Goal: Information Seeking & Learning: Understand process/instructions

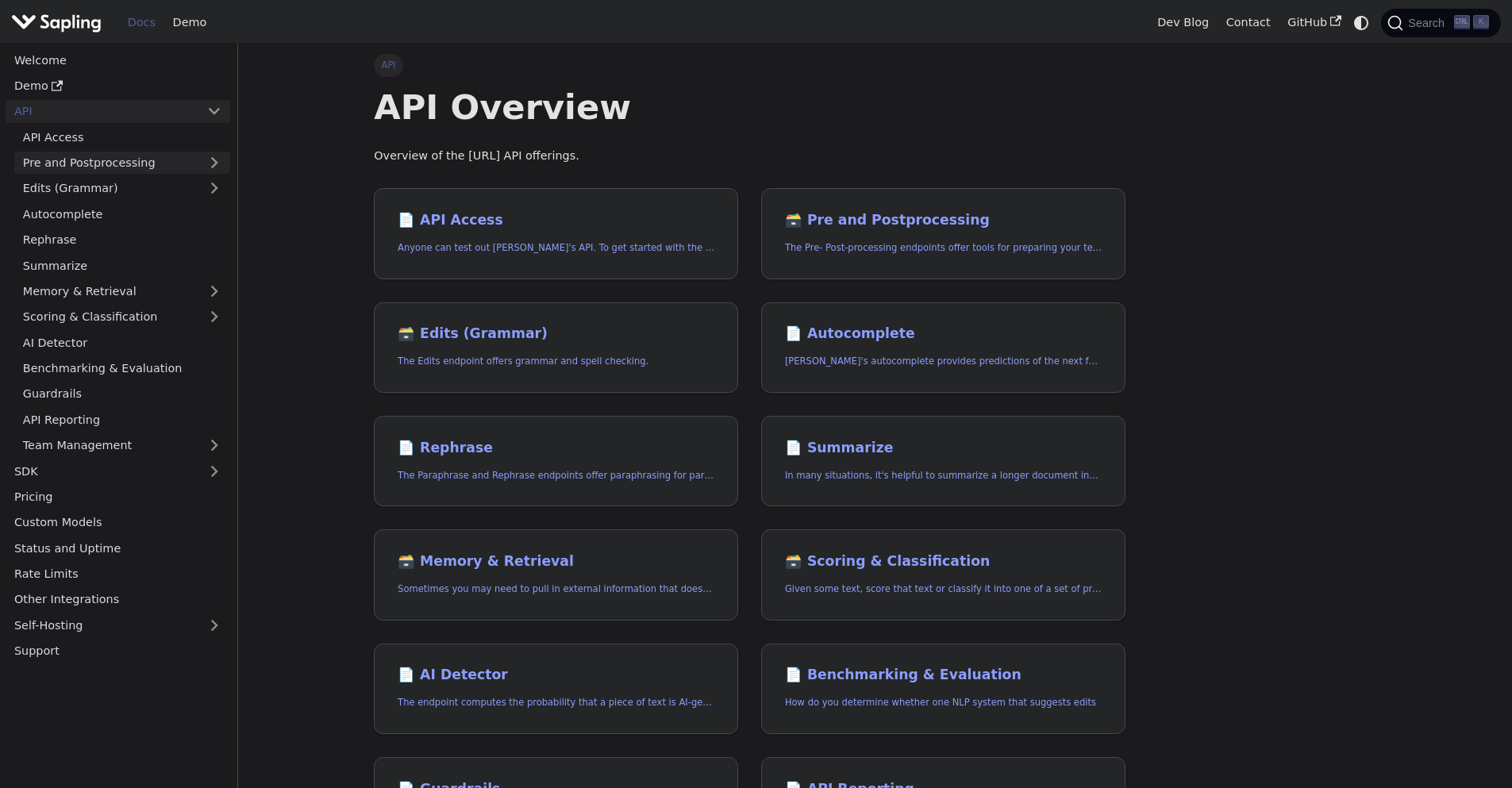
click at [215, 168] on link "Pre and Postprocessing" at bounding box center [122, 163] width 216 height 23
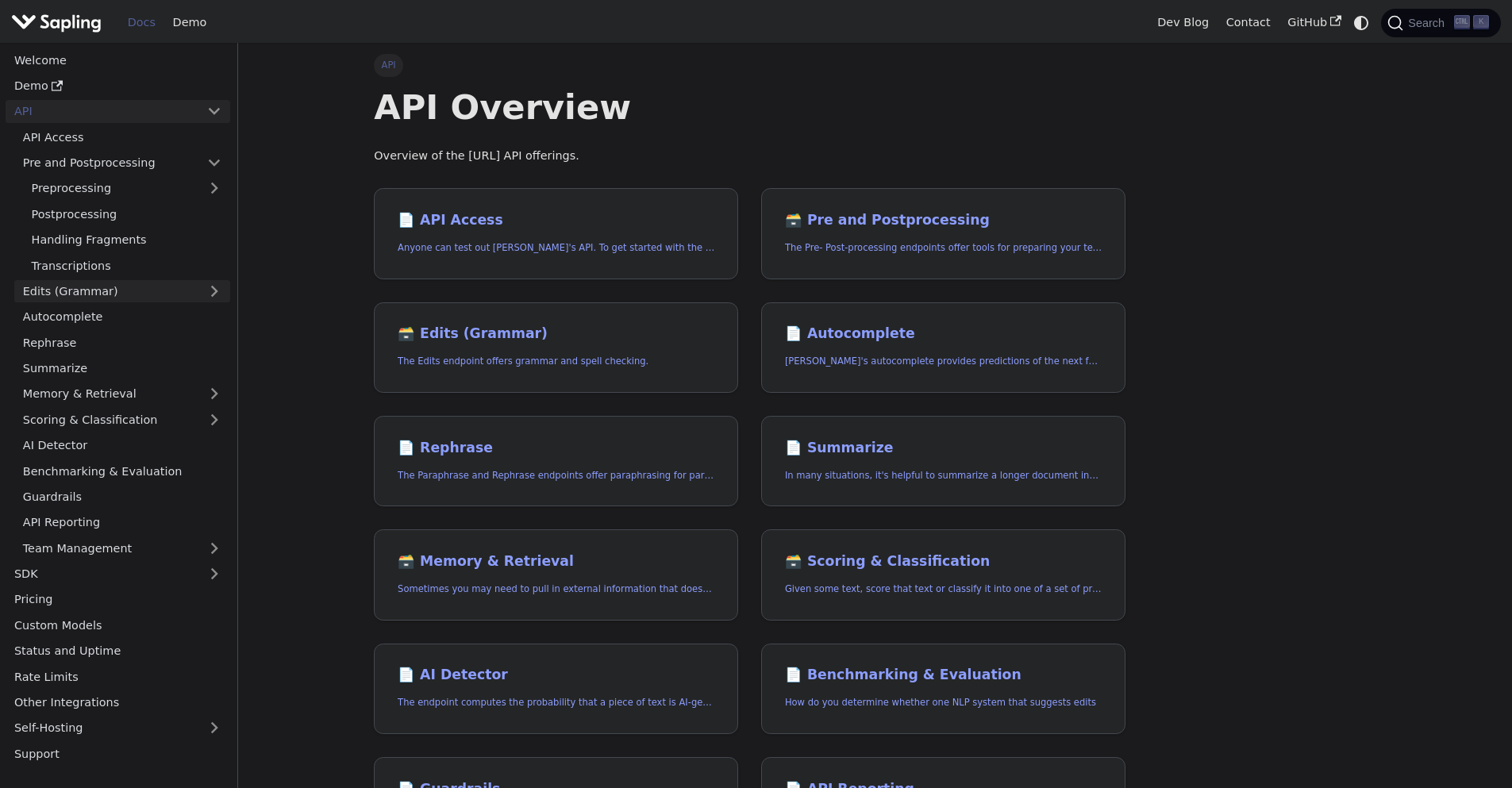
click at [114, 295] on link "Edits (Grammar)" at bounding box center [122, 292] width 216 height 23
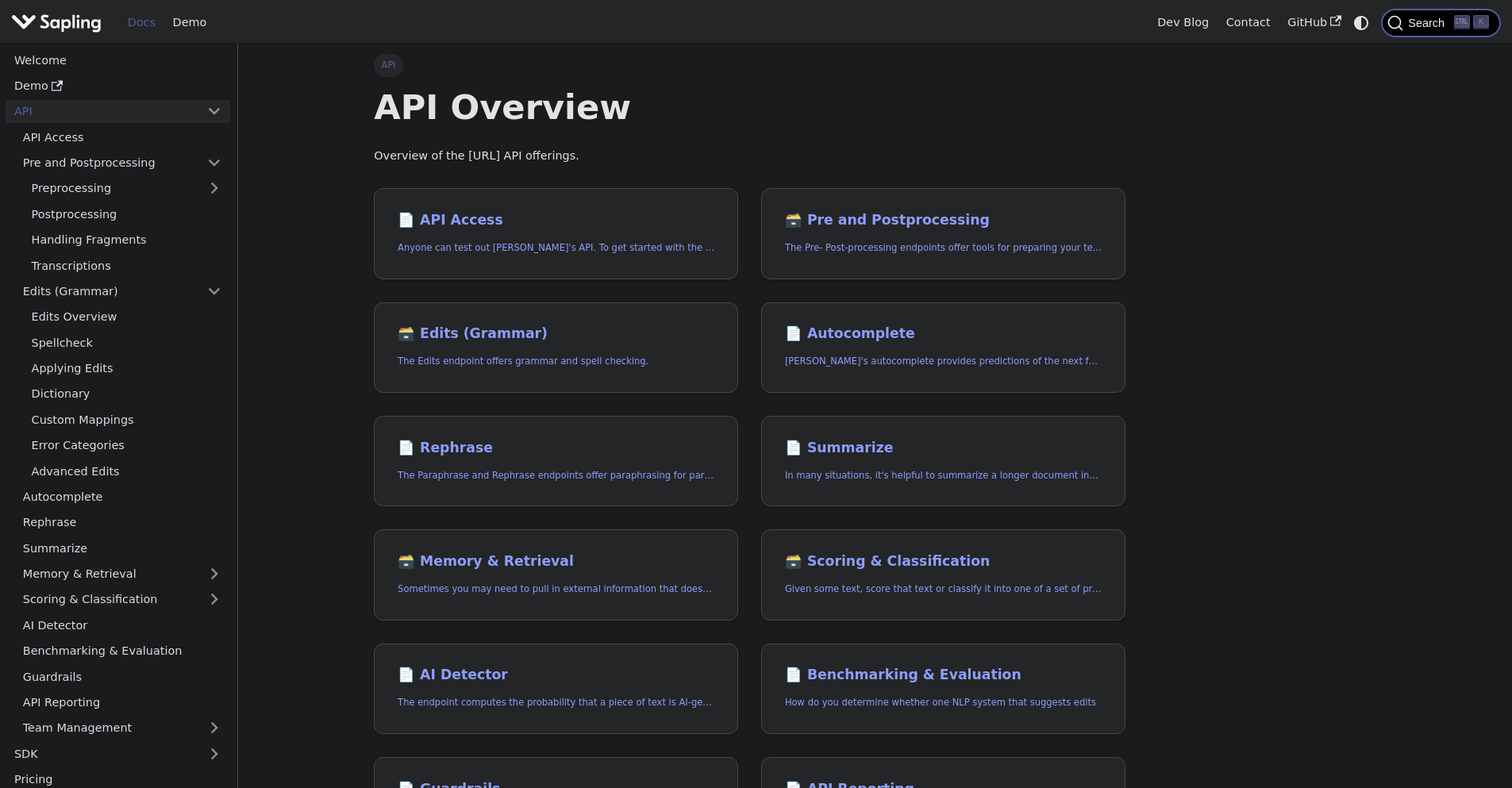
click at [1421, 26] on span "Search" at bounding box center [1429, 23] width 51 height 13
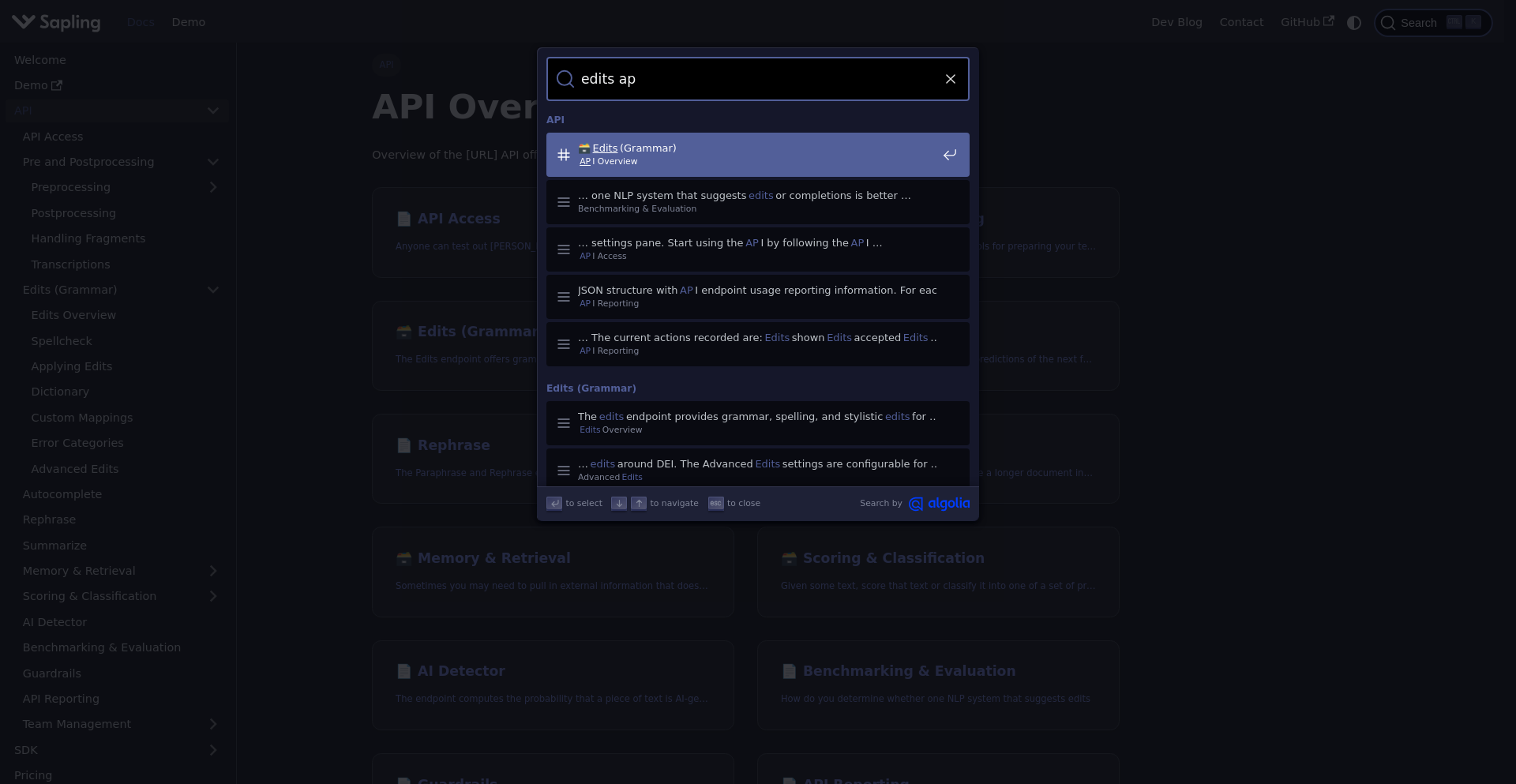
type input "edits api"
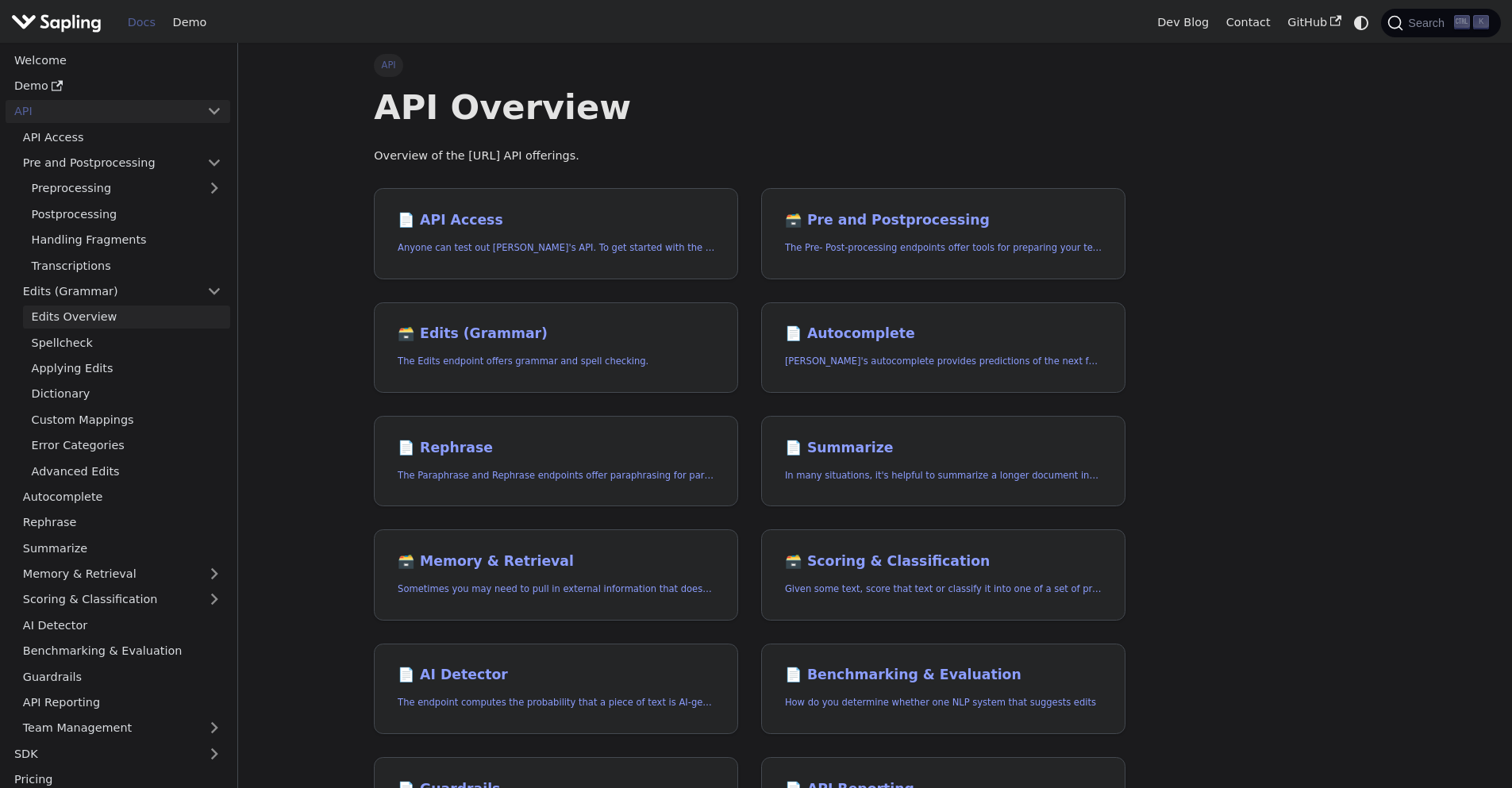
click at [118, 307] on link "Edits Overview" at bounding box center [126, 317] width 207 height 23
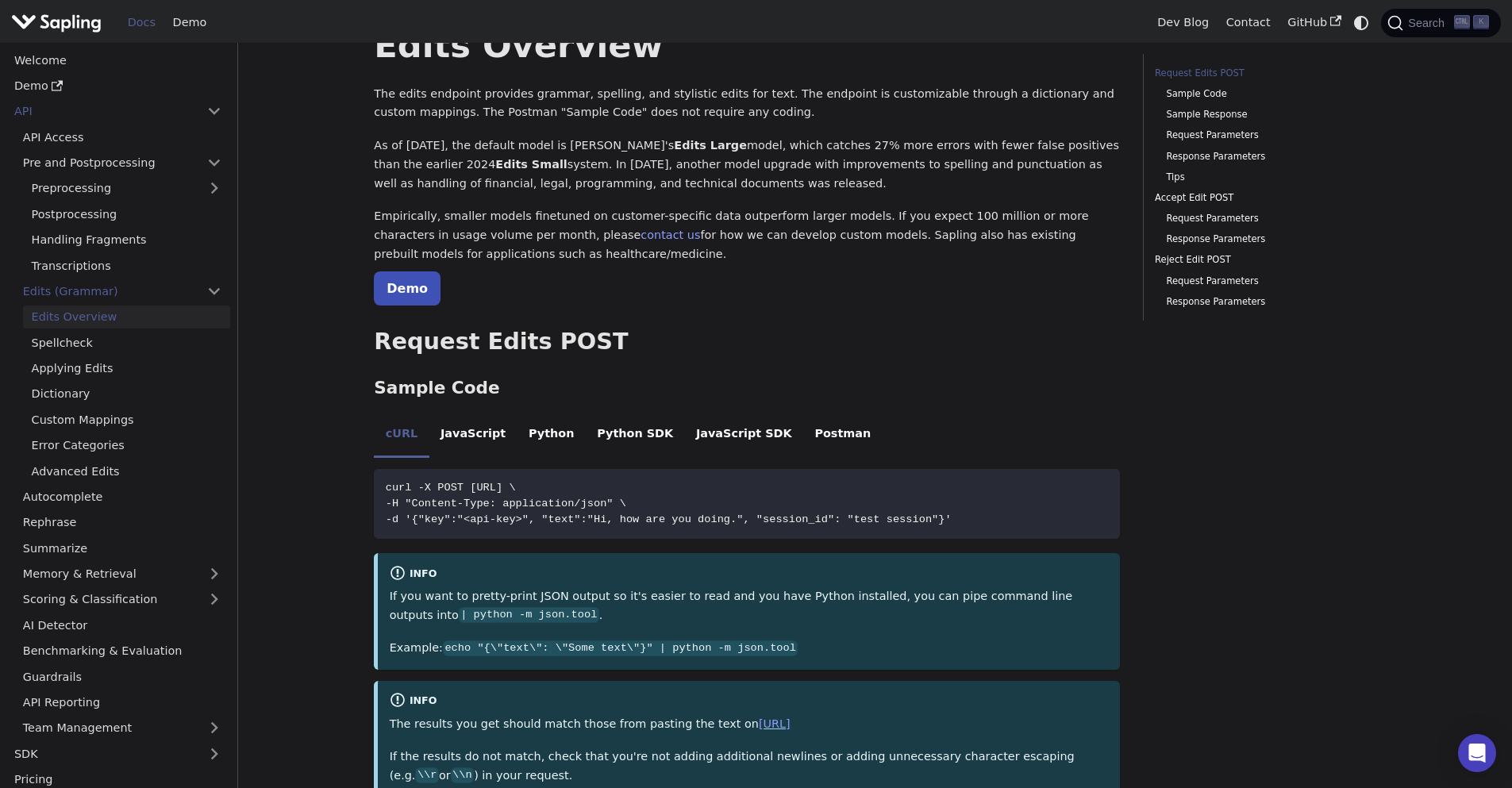
scroll to position [95, 0]
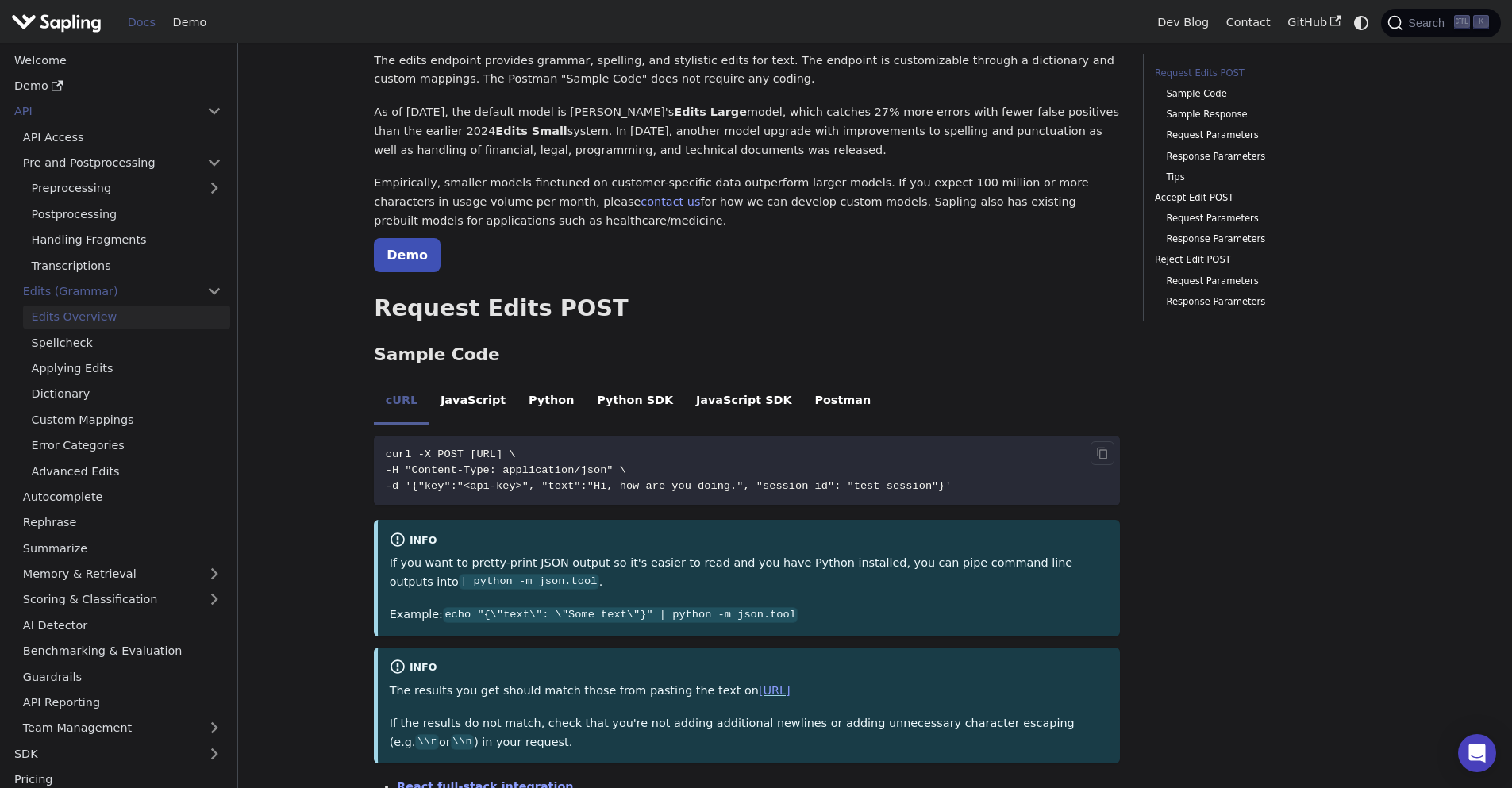
click at [654, 445] on code "curl -X POST [URL] \ -H "Content-Type: application/json" \ -d '{"key":"<api-key…" at bounding box center [746, 470] width 746 height 70
click at [457, 407] on li "JavaScript" at bounding box center [473, 402] width 88 height 44
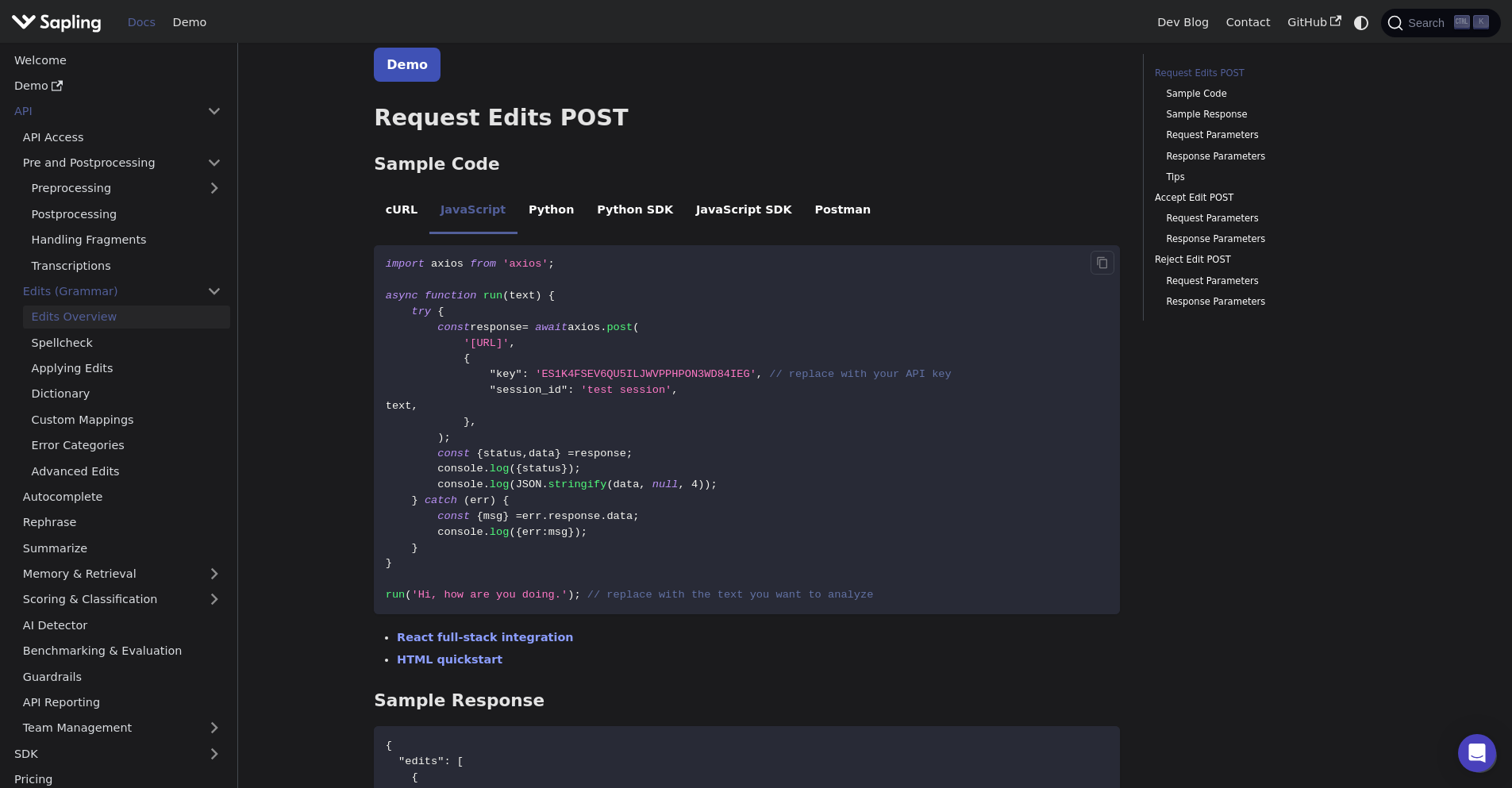
scroll to position [191, 0]
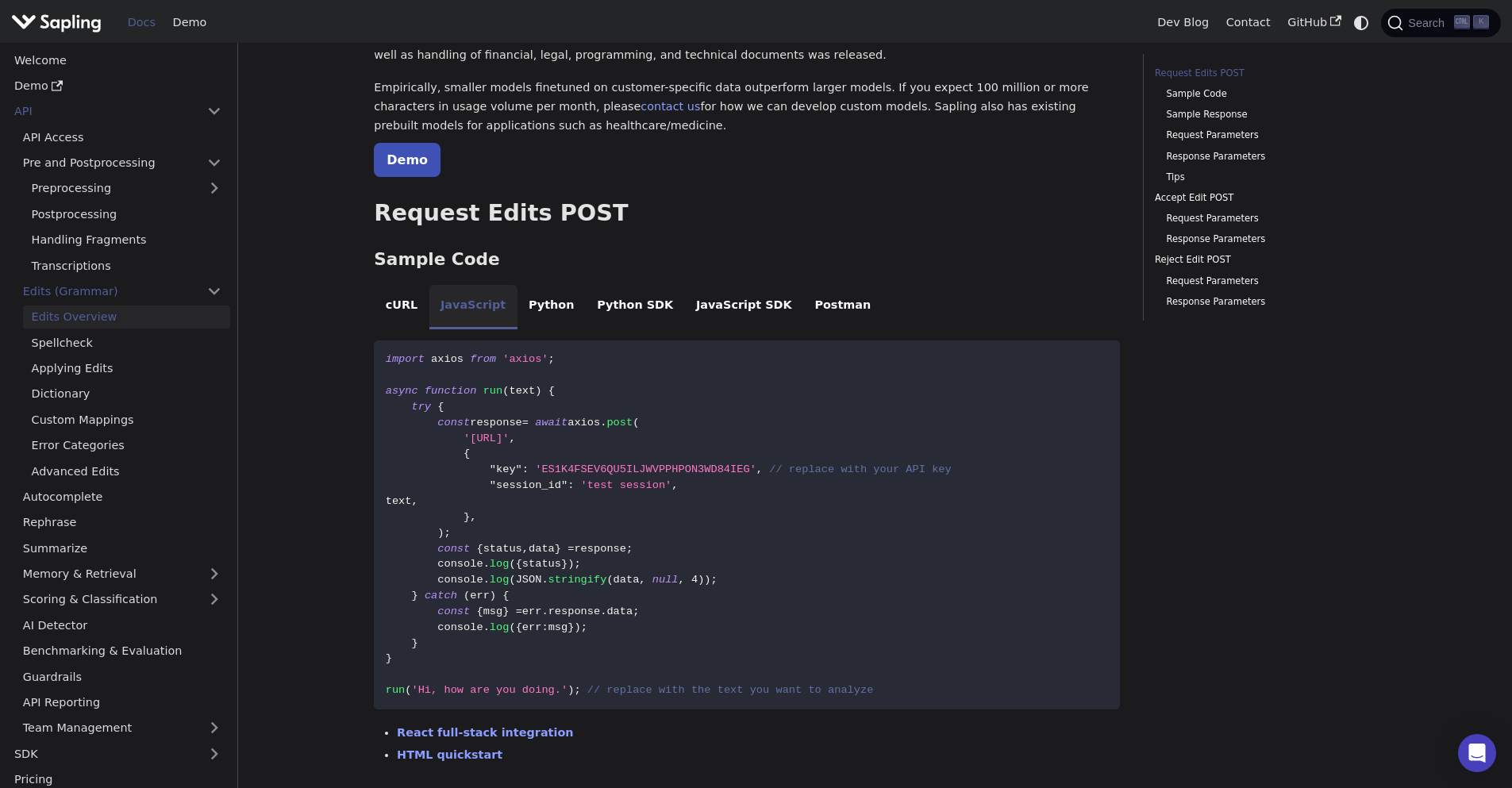
click at [451, 318] on li "JavaScript" at bounding box center [473, 307] width 88 height 44
click at [509, 442] on span "'[URL]'" at bounding box center [485, 438] width 45 height 12
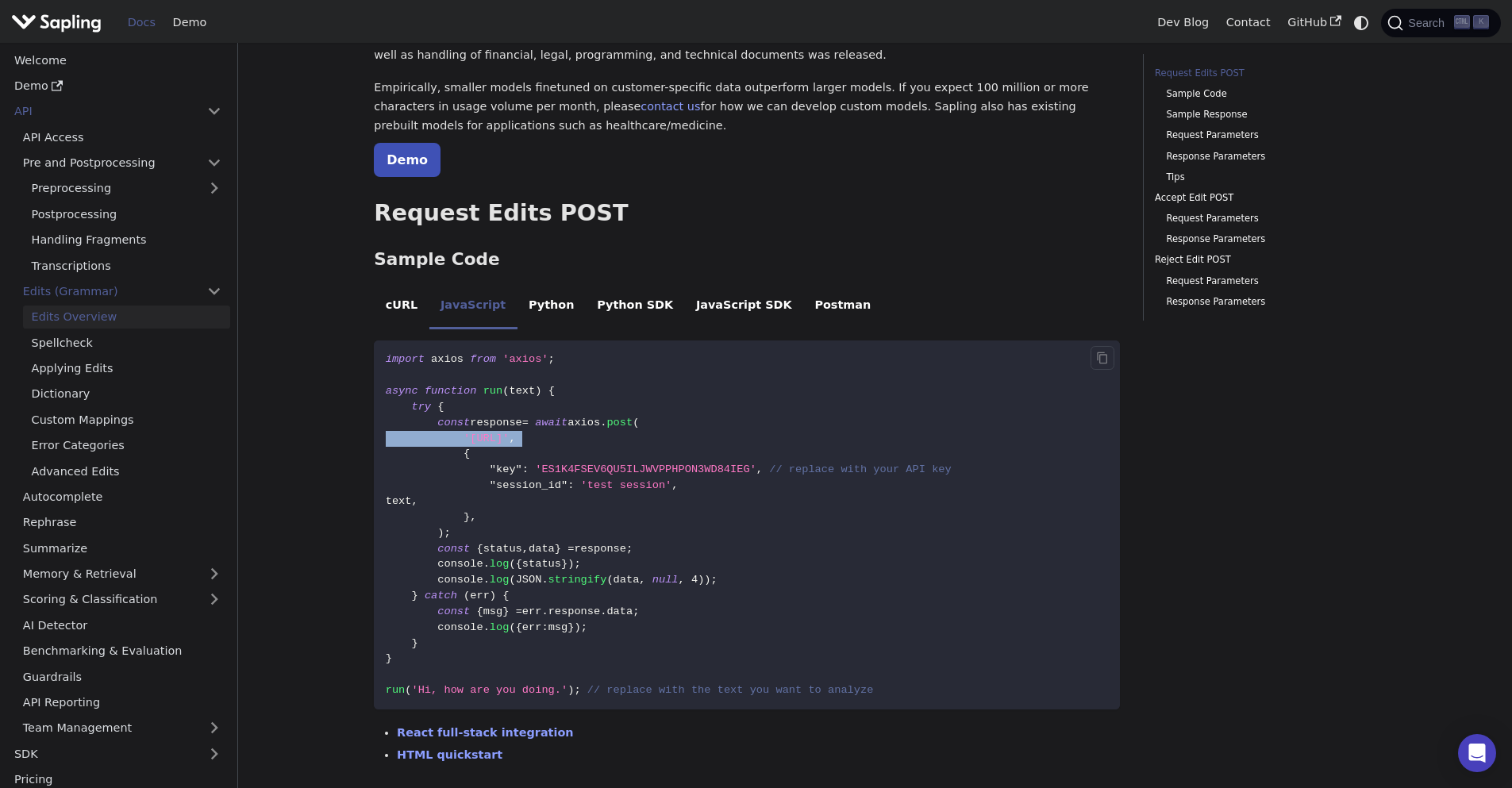
click at [509, 442] on span "'[URL]'" at bounding box center [485, 438] width 45 height 12
click at [588, 301] on li "Python SDK" at bounding box center [635, 307] width 99 height 44
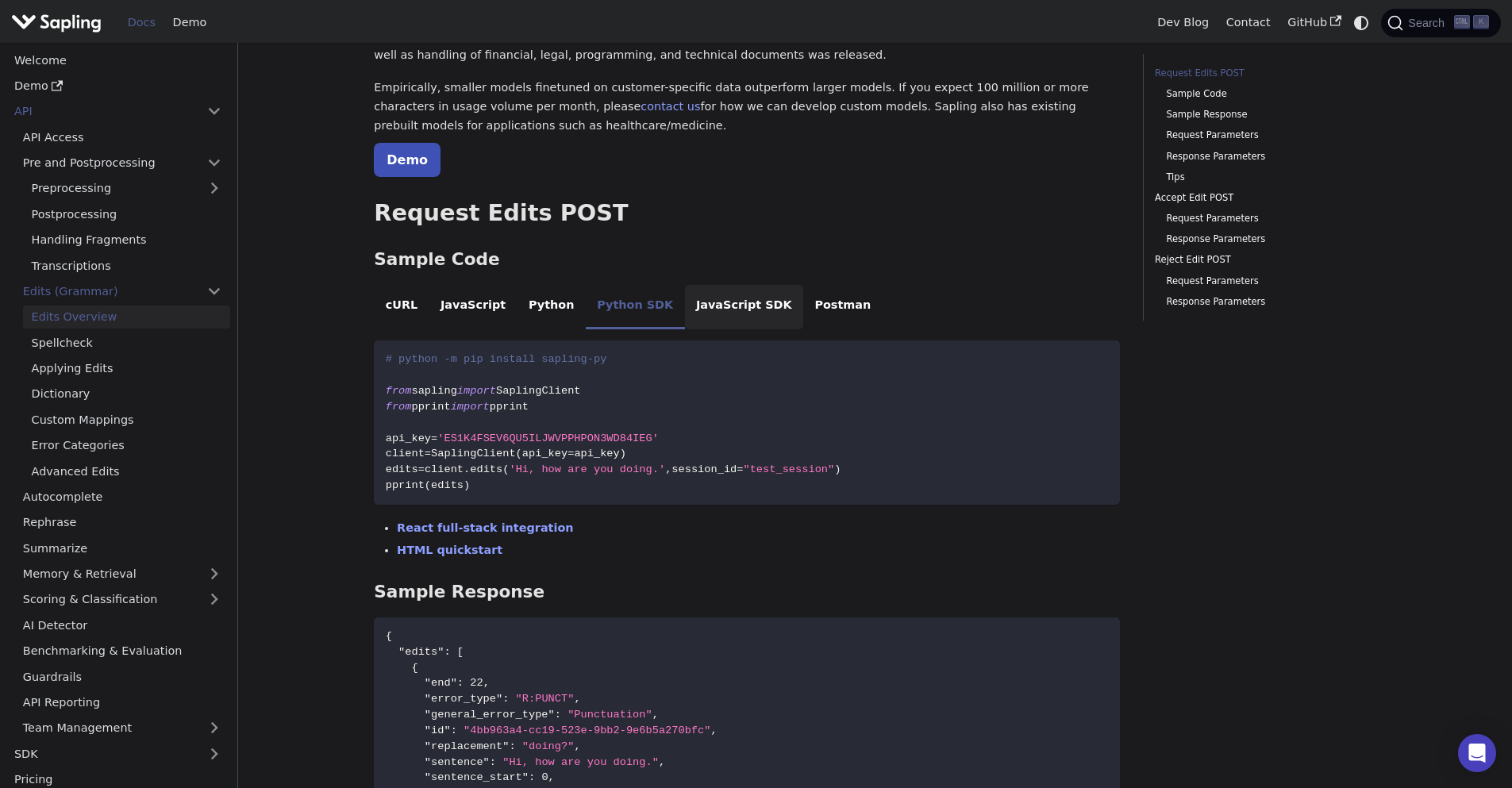
click at [685, 306] on li "JavaScript SDK" at bounding box center [744, 307] width 119 height 44
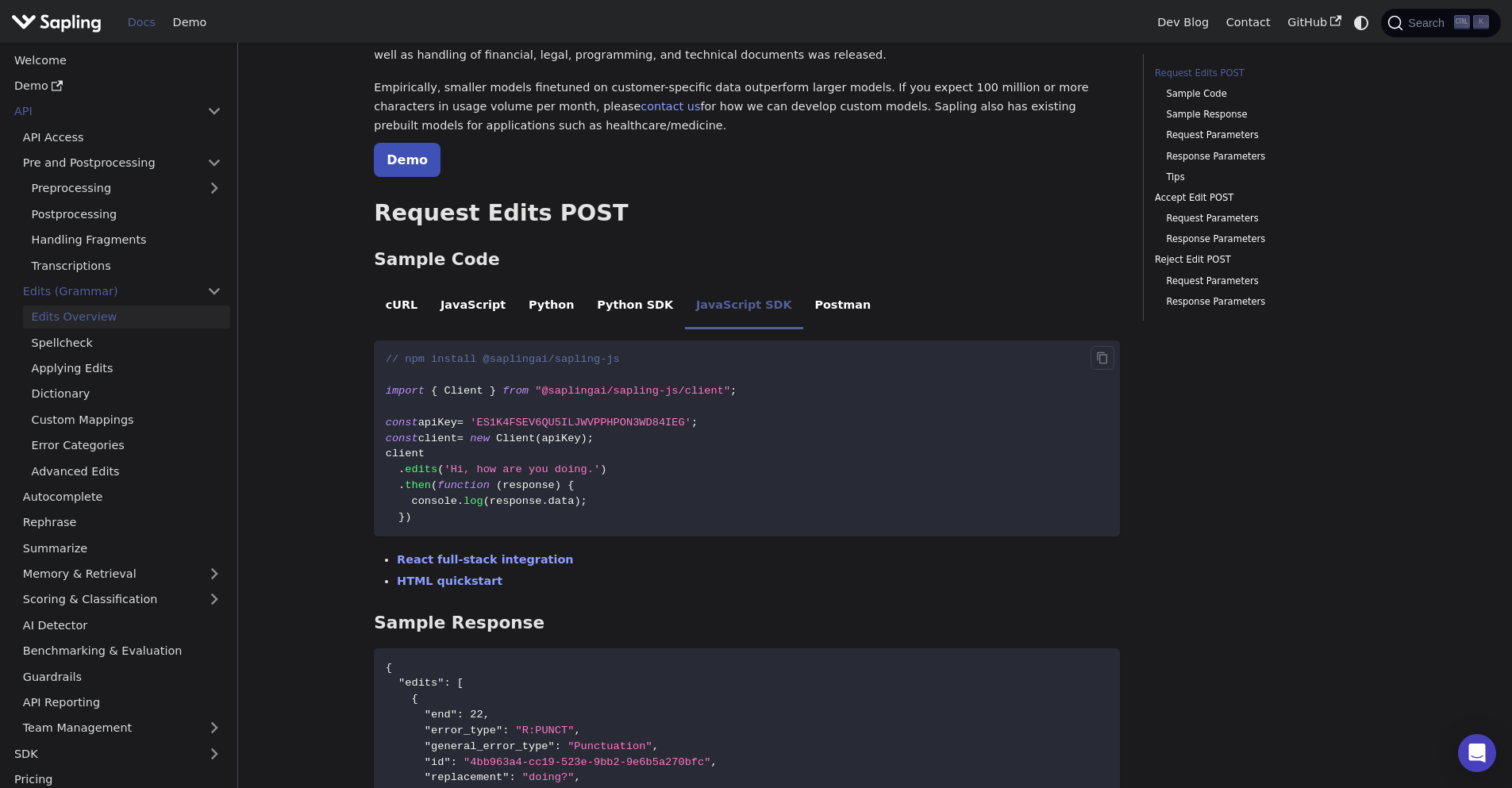
click at [563, 425] on span "'ES1K4FSEV6QU5ILJWVPPHPON3WD84IEG'" at bounding box center [580, 422] width 222 height 12
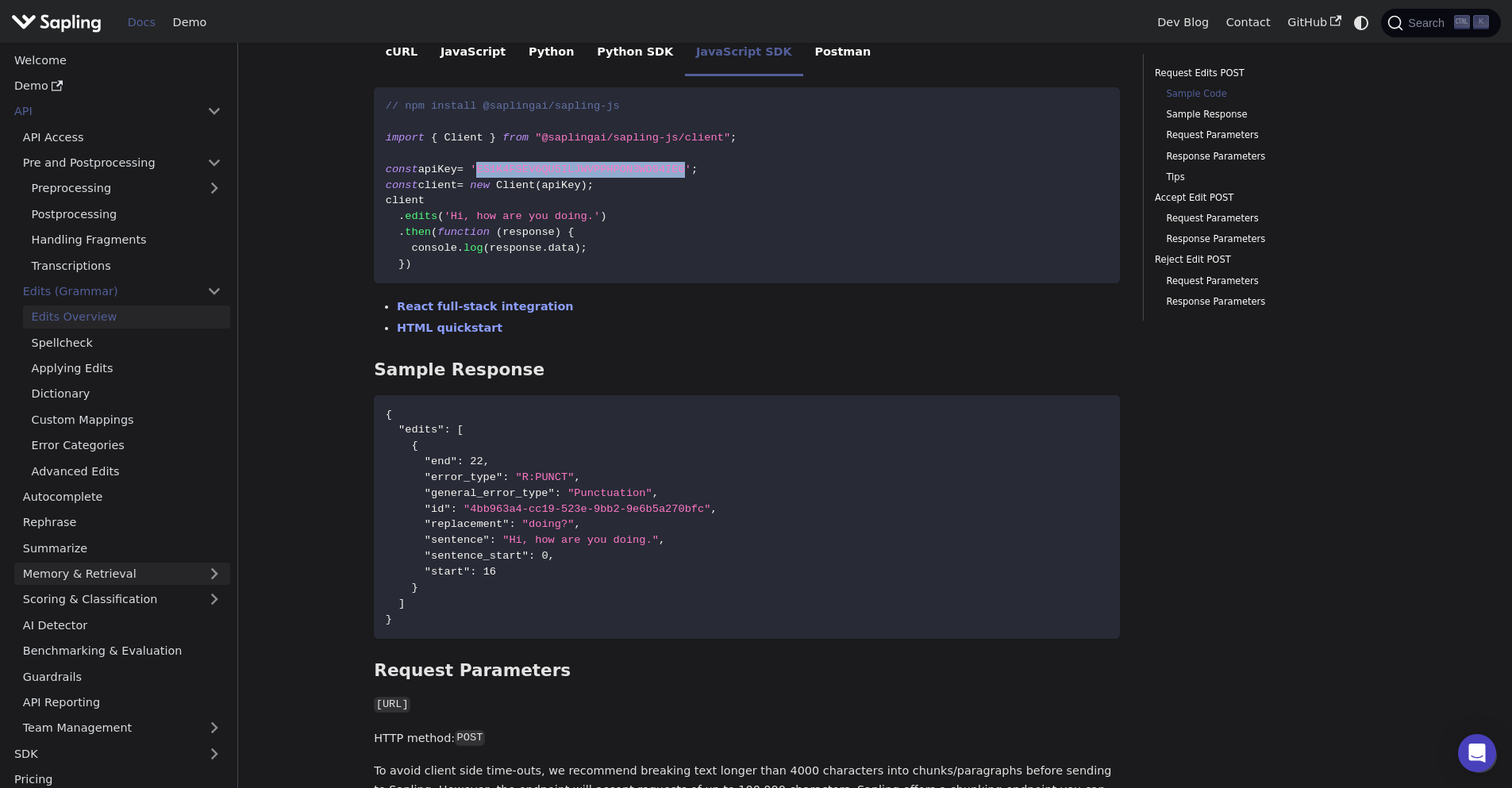
scroll to position [380, 0]
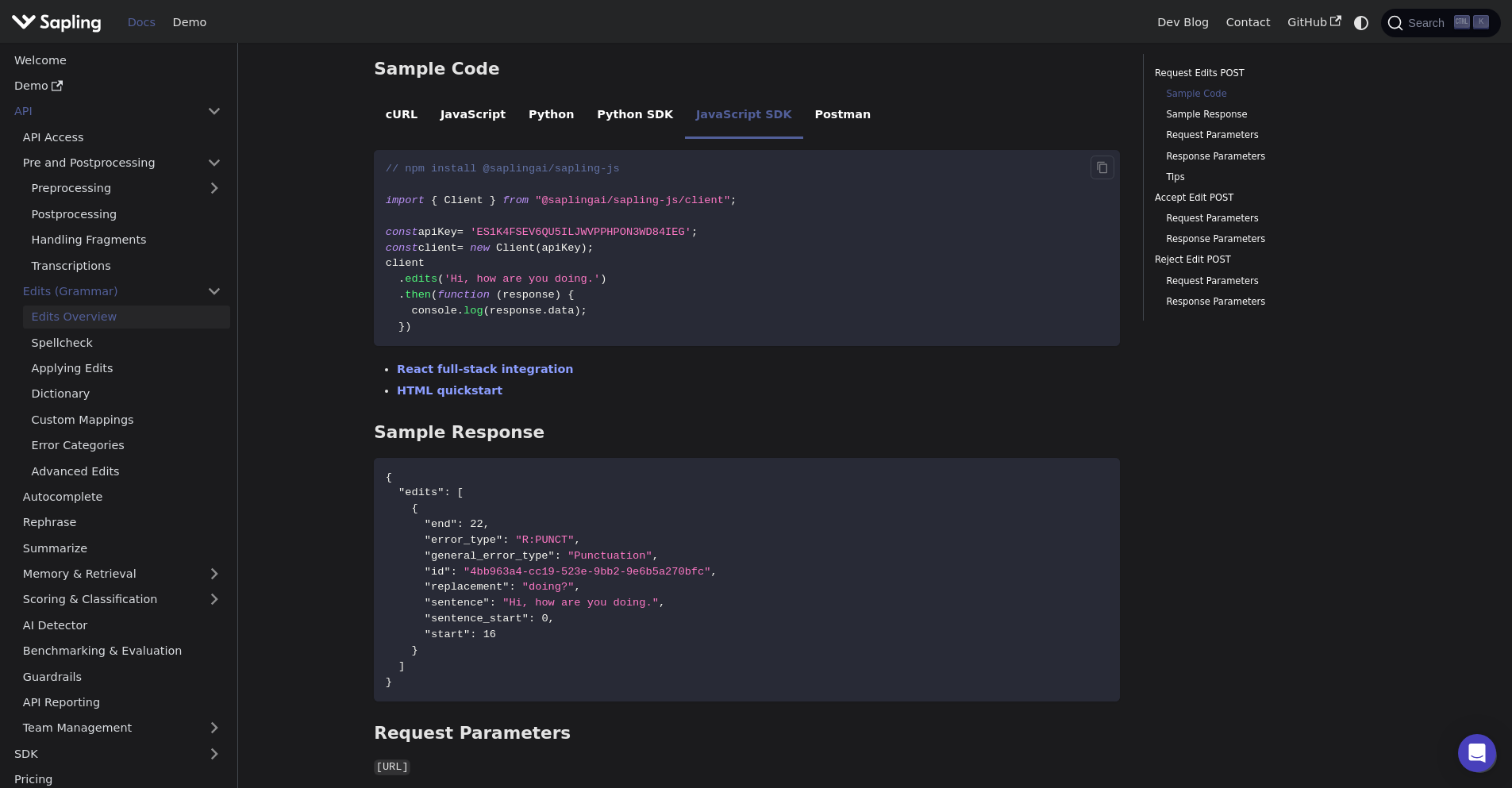
click at [646, 268] on code "// npm install @saplingai/sapling-js import { Client } from "@saplingai/sapling…" at bounding box center [746, 248] width 746 height 196
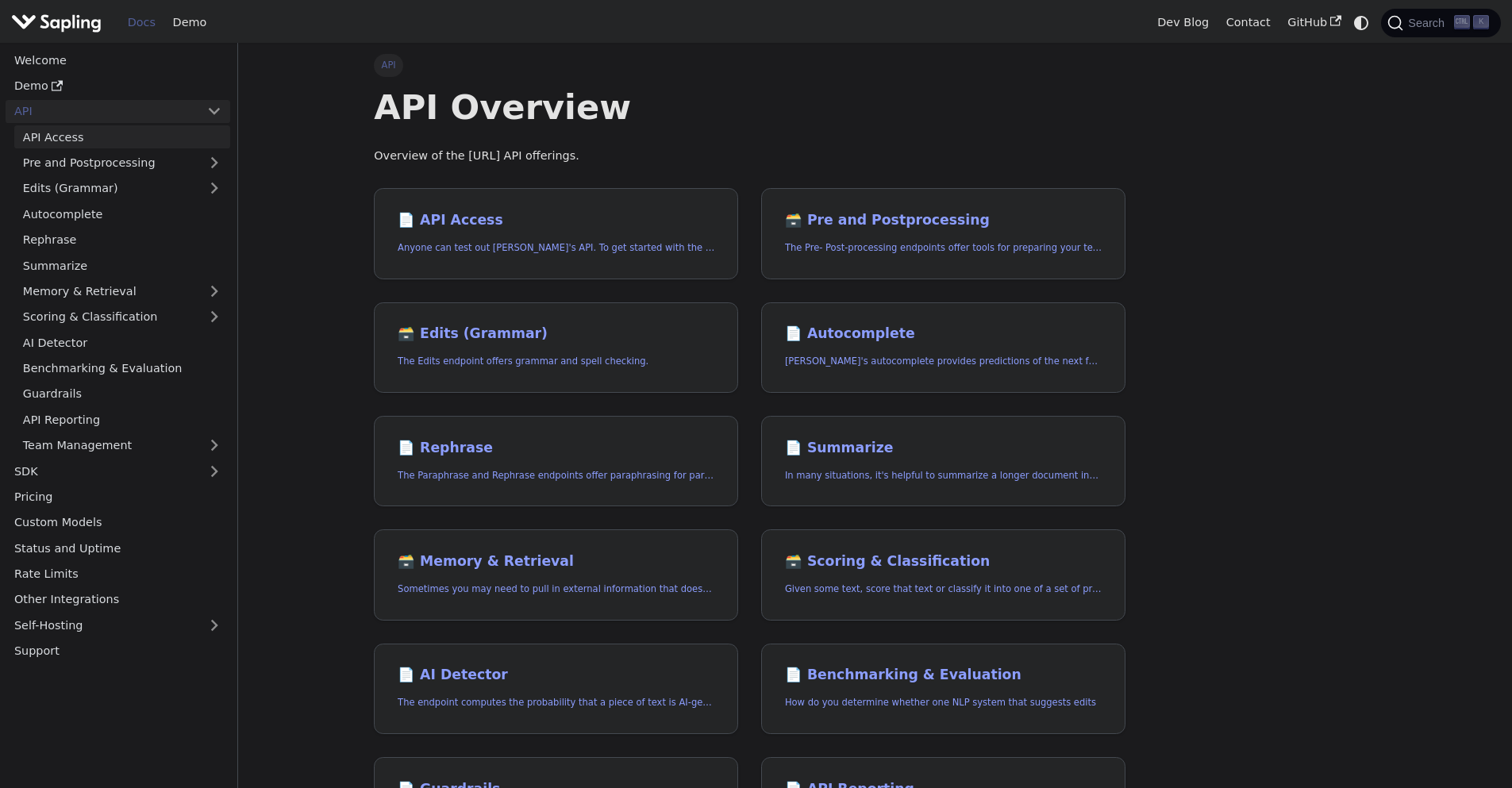
click at [102, 137] on link "API Access" at bounding box center [122, 137] width 216 height 23
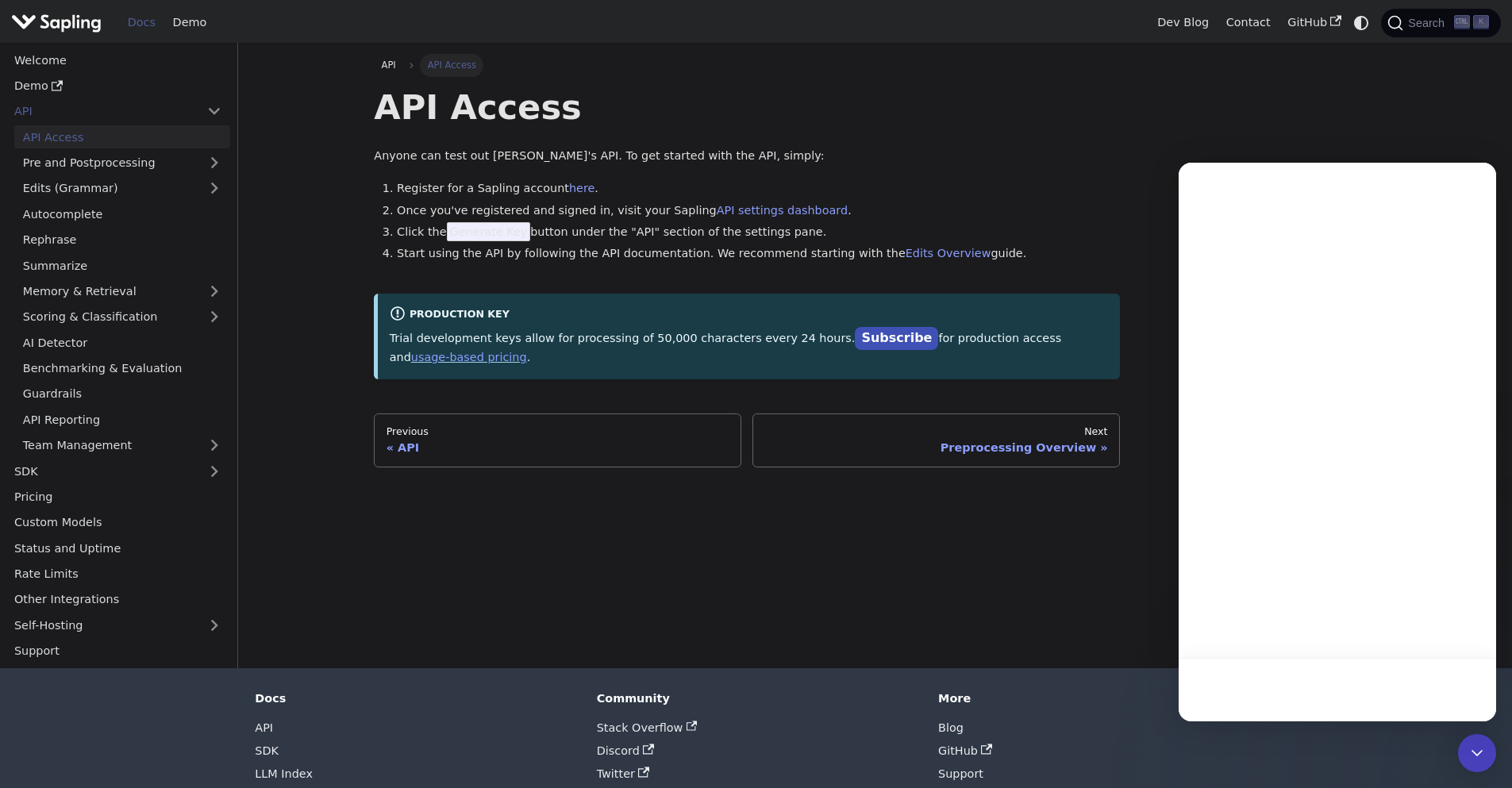
click at [505, 196] on li "Register for a Sapling account here ." at bounding box center [758, 189] width 723 height 19
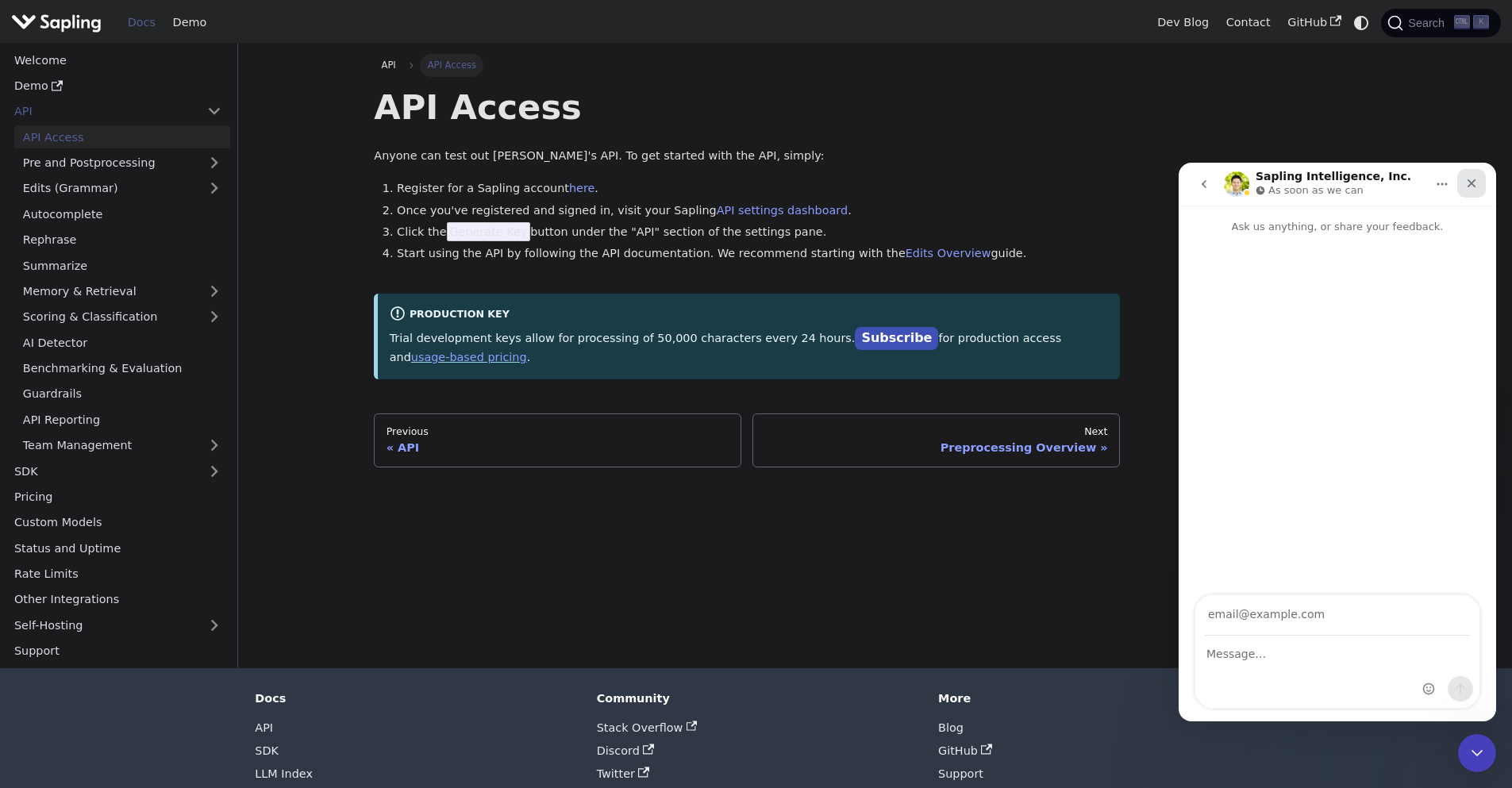
click at [1479, 179] on div "Close" at bounding box center [1471, 183] width 29 height 29
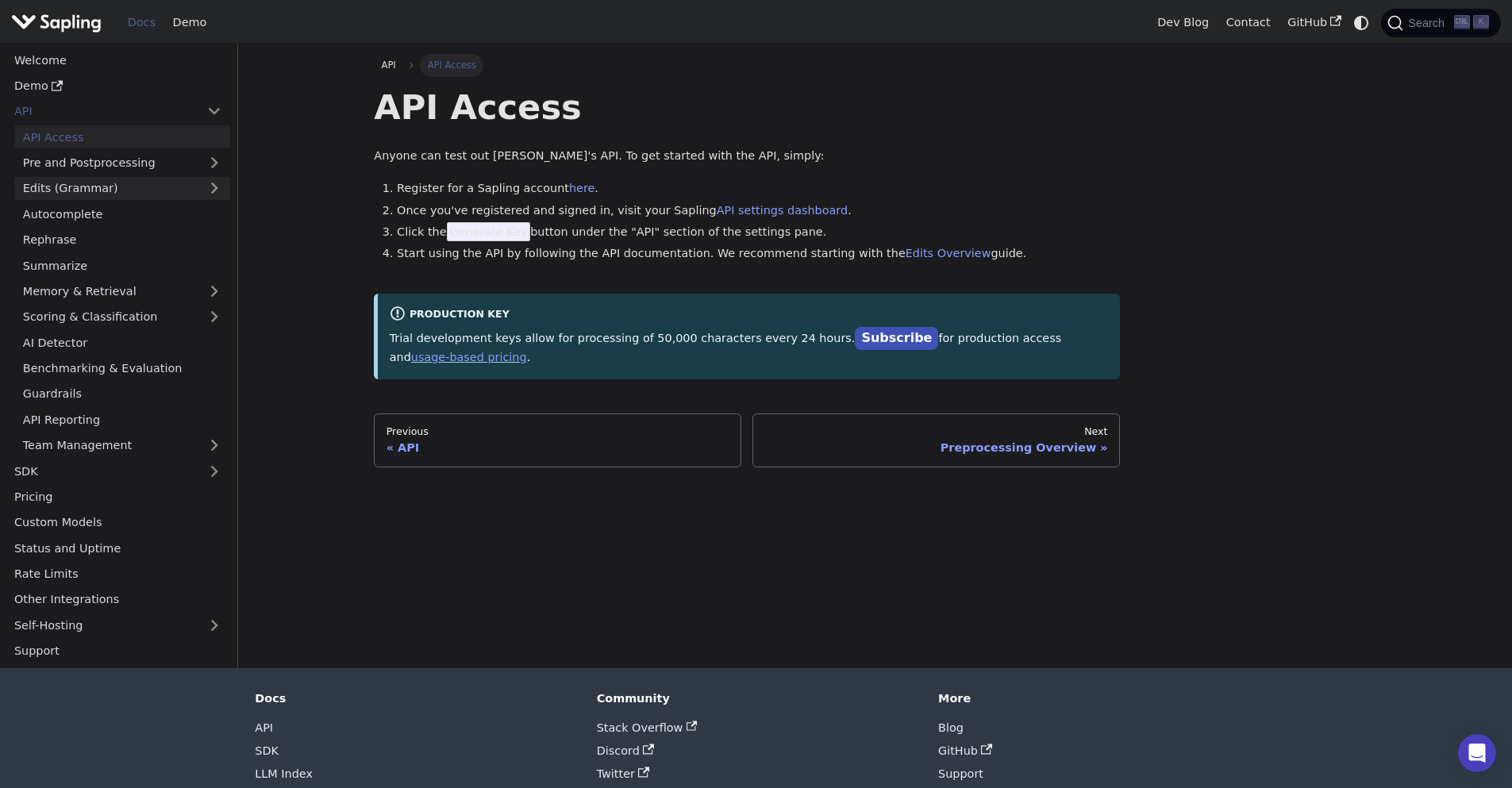
click at [106, 195] on link "Edits (Grammar)" at bounding box center [122, 188] width 216 height 23
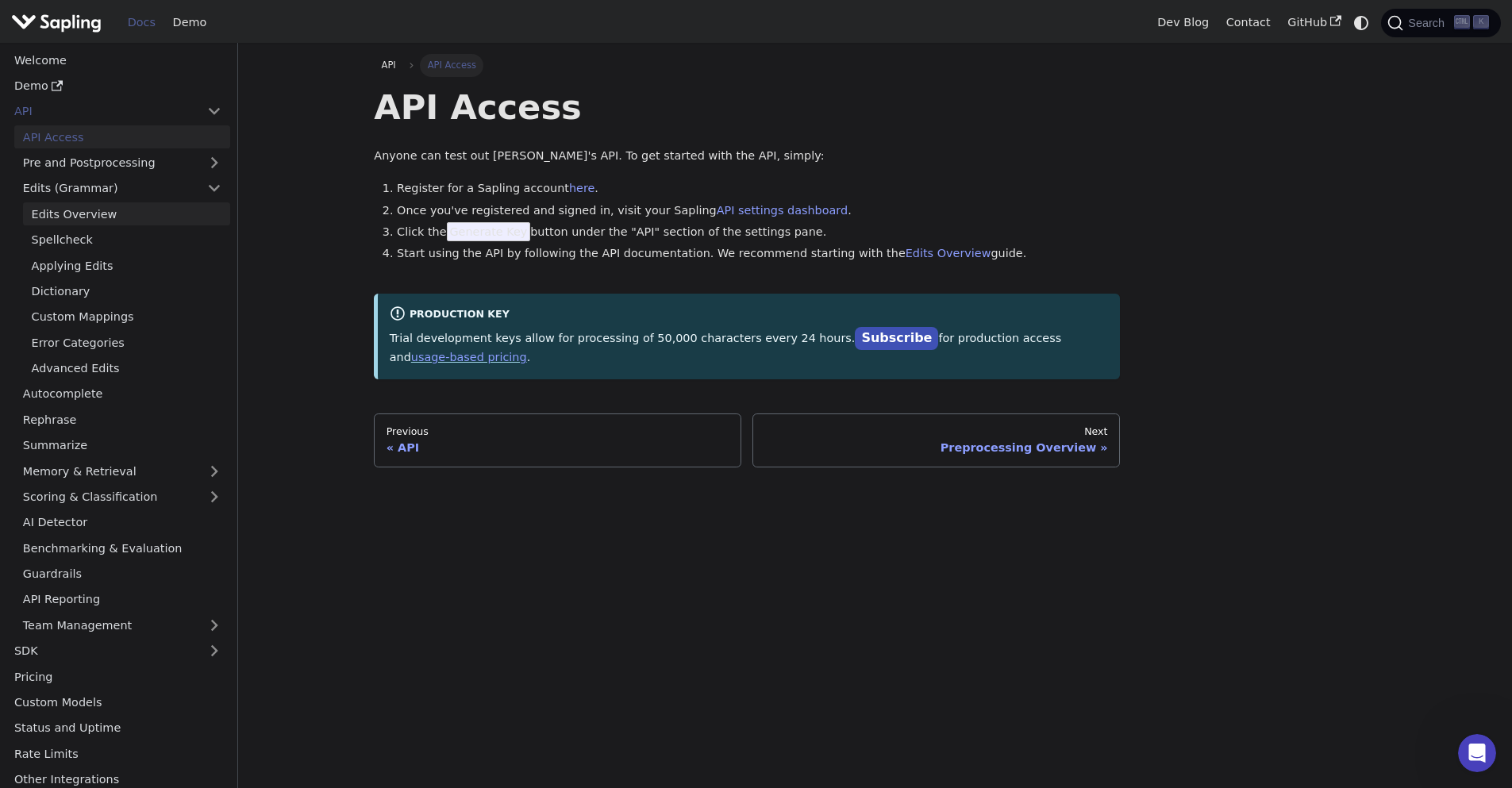
click at [94, 214] on link "Edits Overview" at bounding box center [126, 214] width 207 height 23
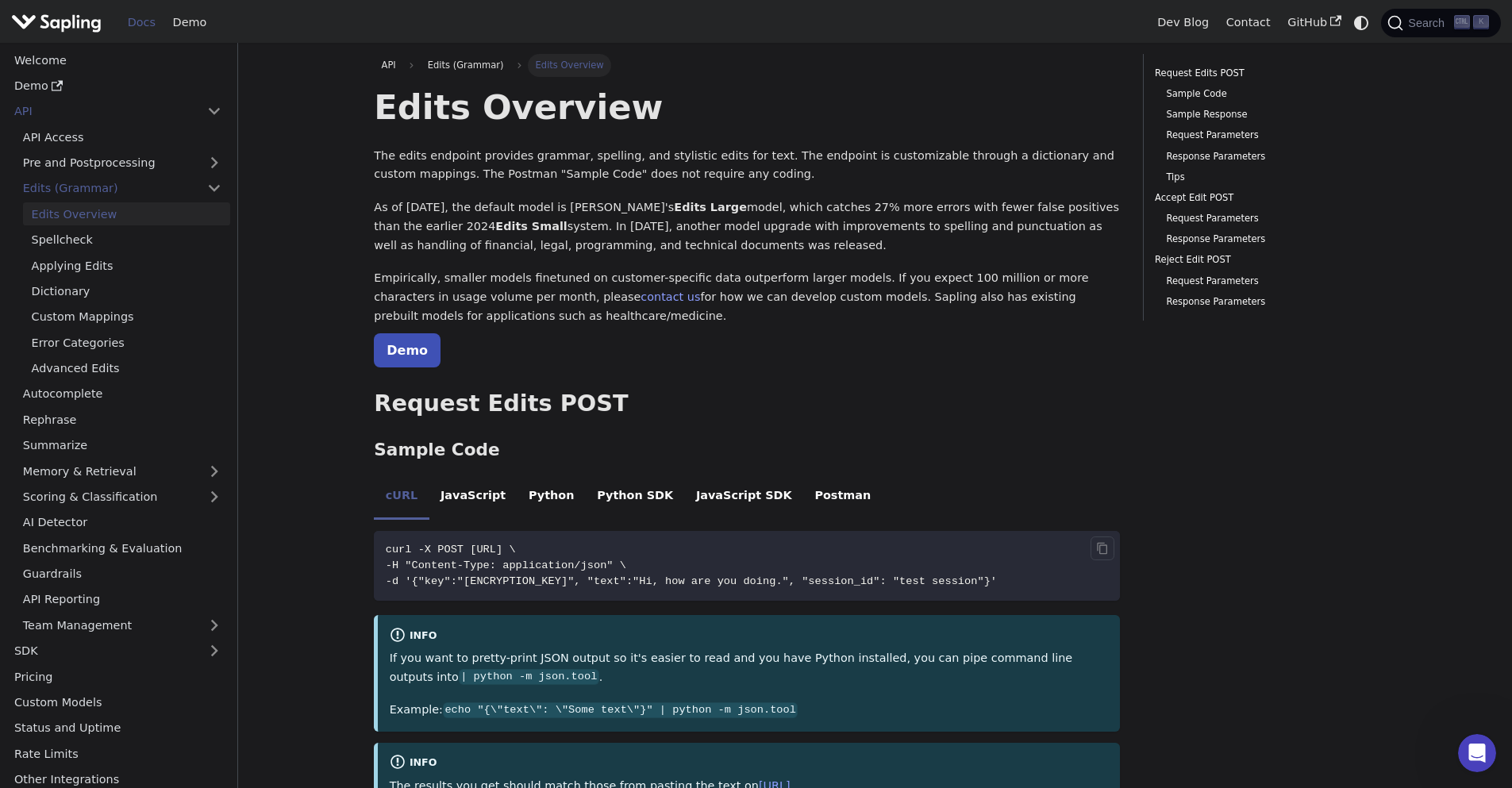
drag, startPoint x: 661, startPoint y: 550, endPoint x: 470, endPoint y: 551, distance: 191.0
click at [470, 551] on span "curl -X POST [URL] \" at bounding box center [451, 549] width 130 height 12
copy span "https://api.sapling.ai/api/v1"
click at [591, 581] on span "-d '{"key":"[ENCRYPTION_KEY]", "text":"Hi, how are you doing.", "session_id": "…" at bounding box center [690, 581] width 611 height 12
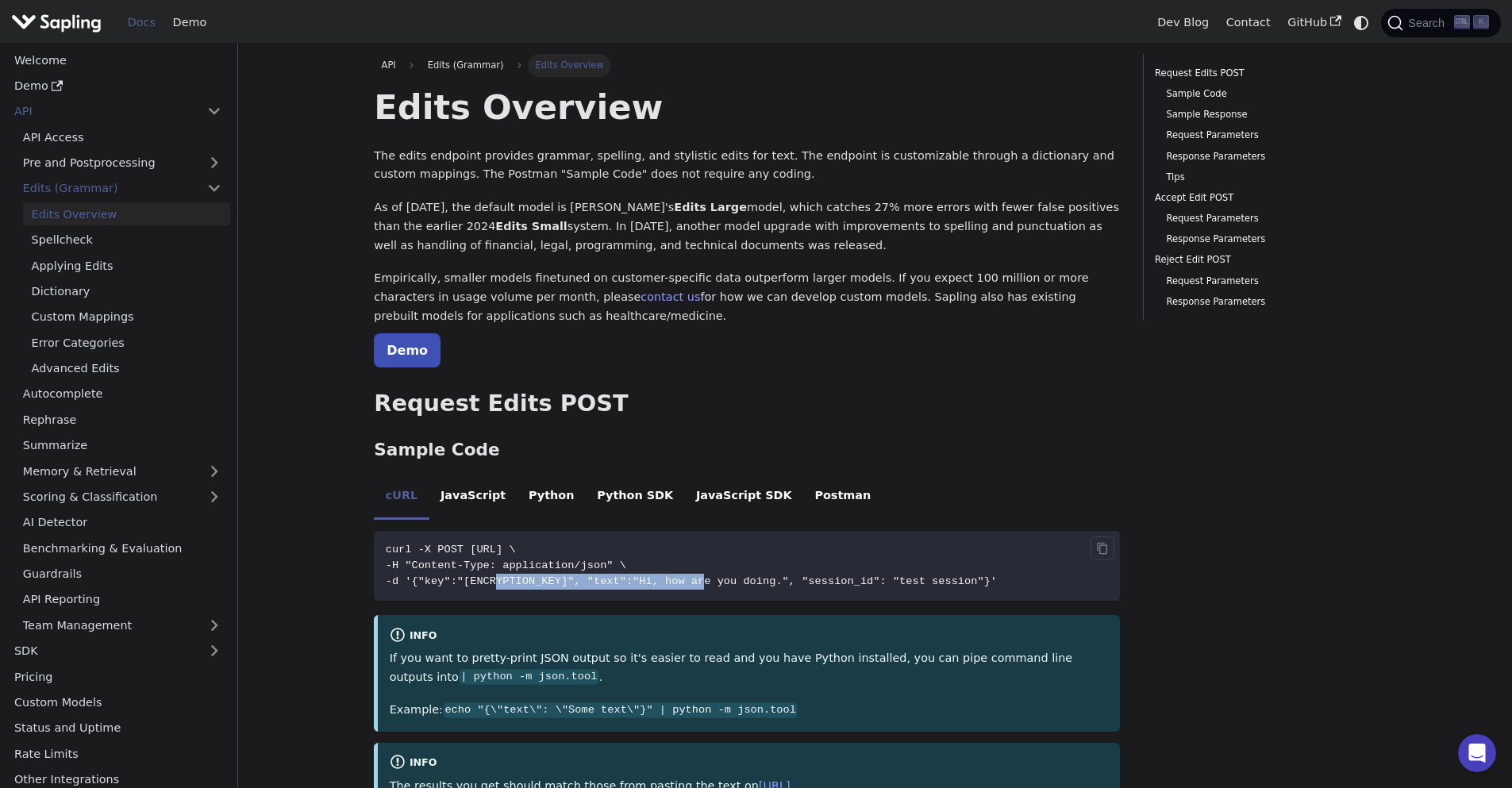
copy span "ES1K4FSEV6QU5ILJWVPPHPON3WD84IEG"
click at [463, 491] on li "JavaScript" at bounding box center [473, 497] width 88 height 44
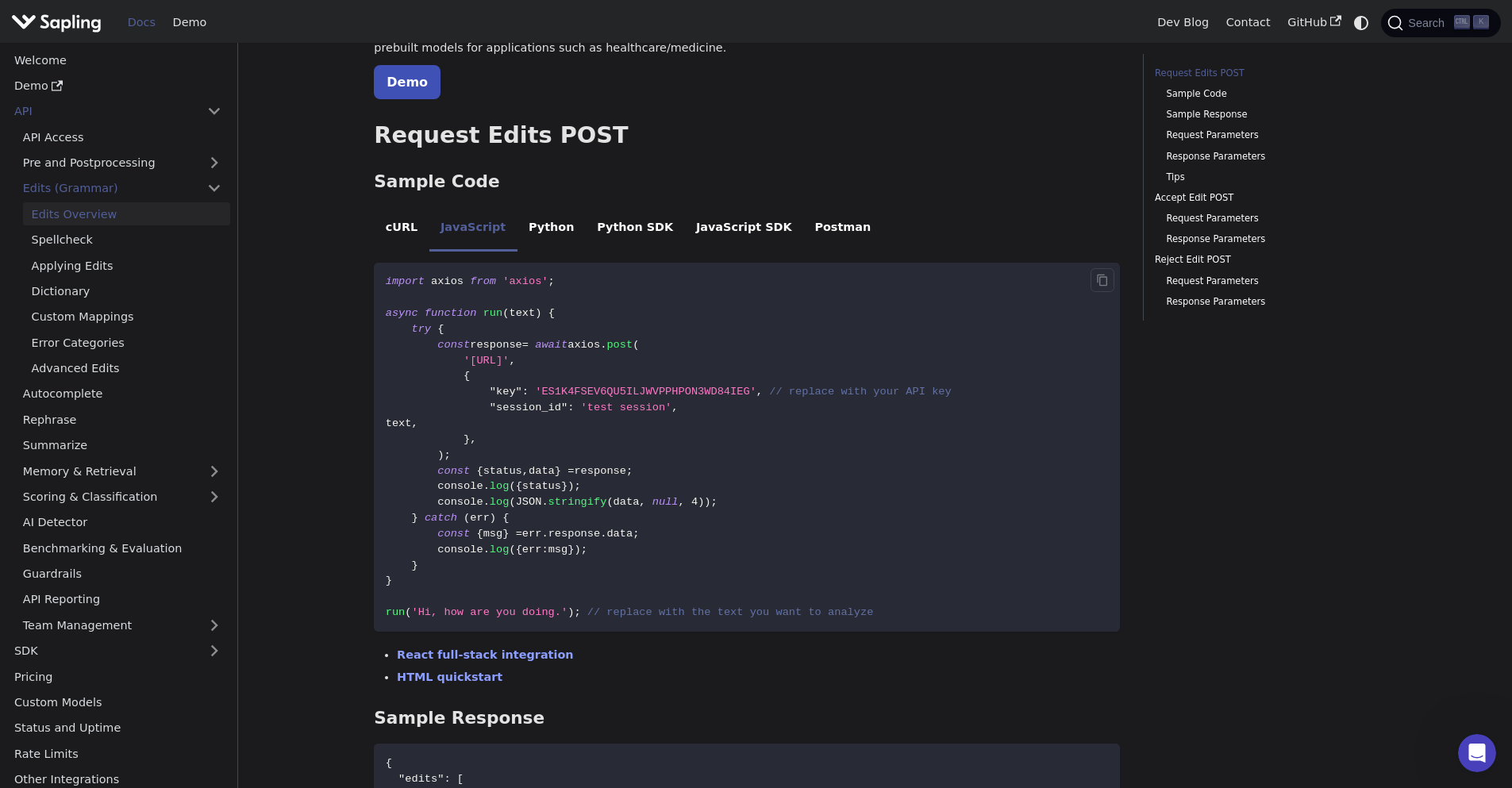
scroll to position [286, 0]
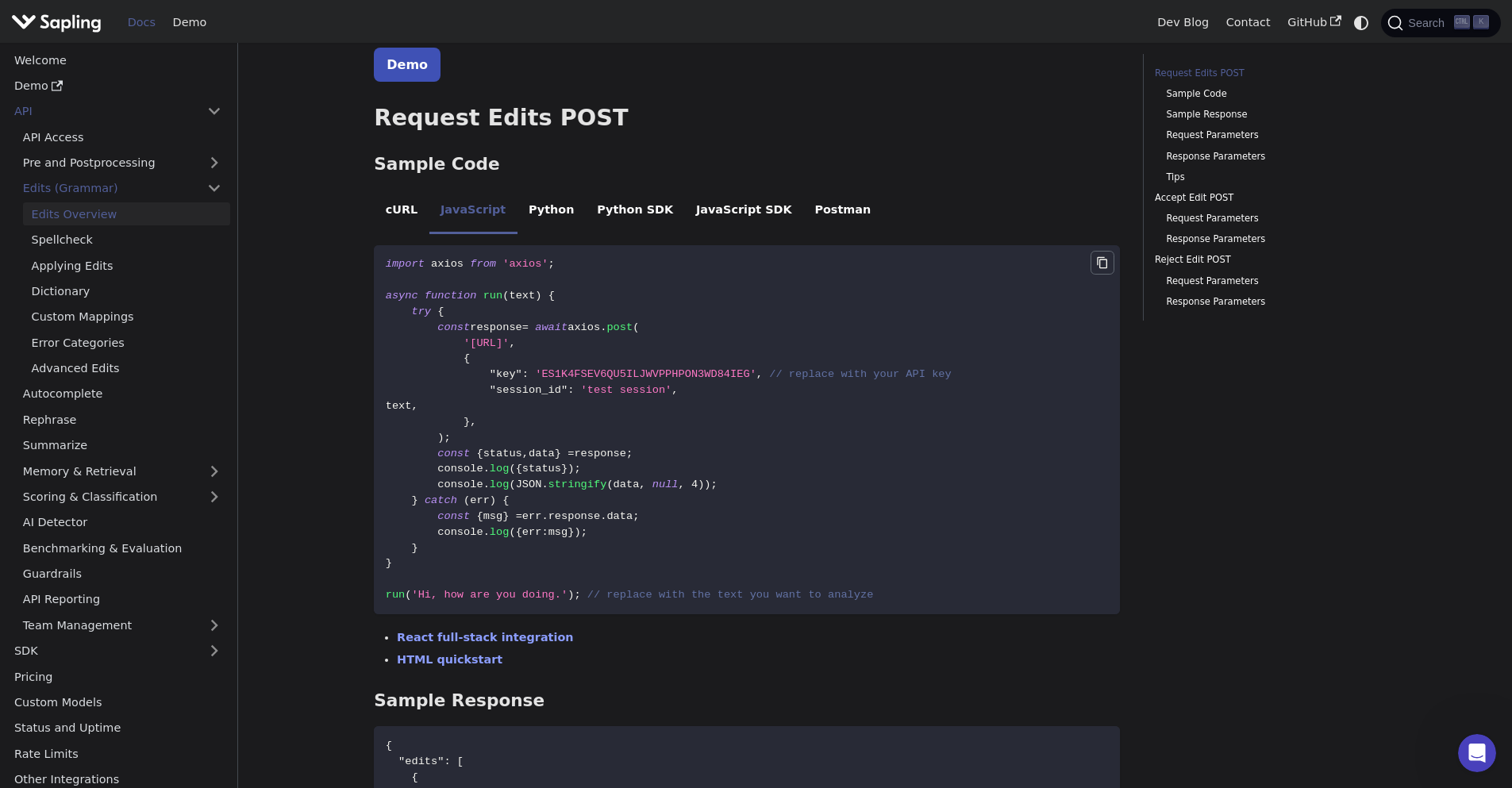
click at [1096, 266] on icon "Copy code to clipboard" at bounding box center [1102, 263] width 13 height 13
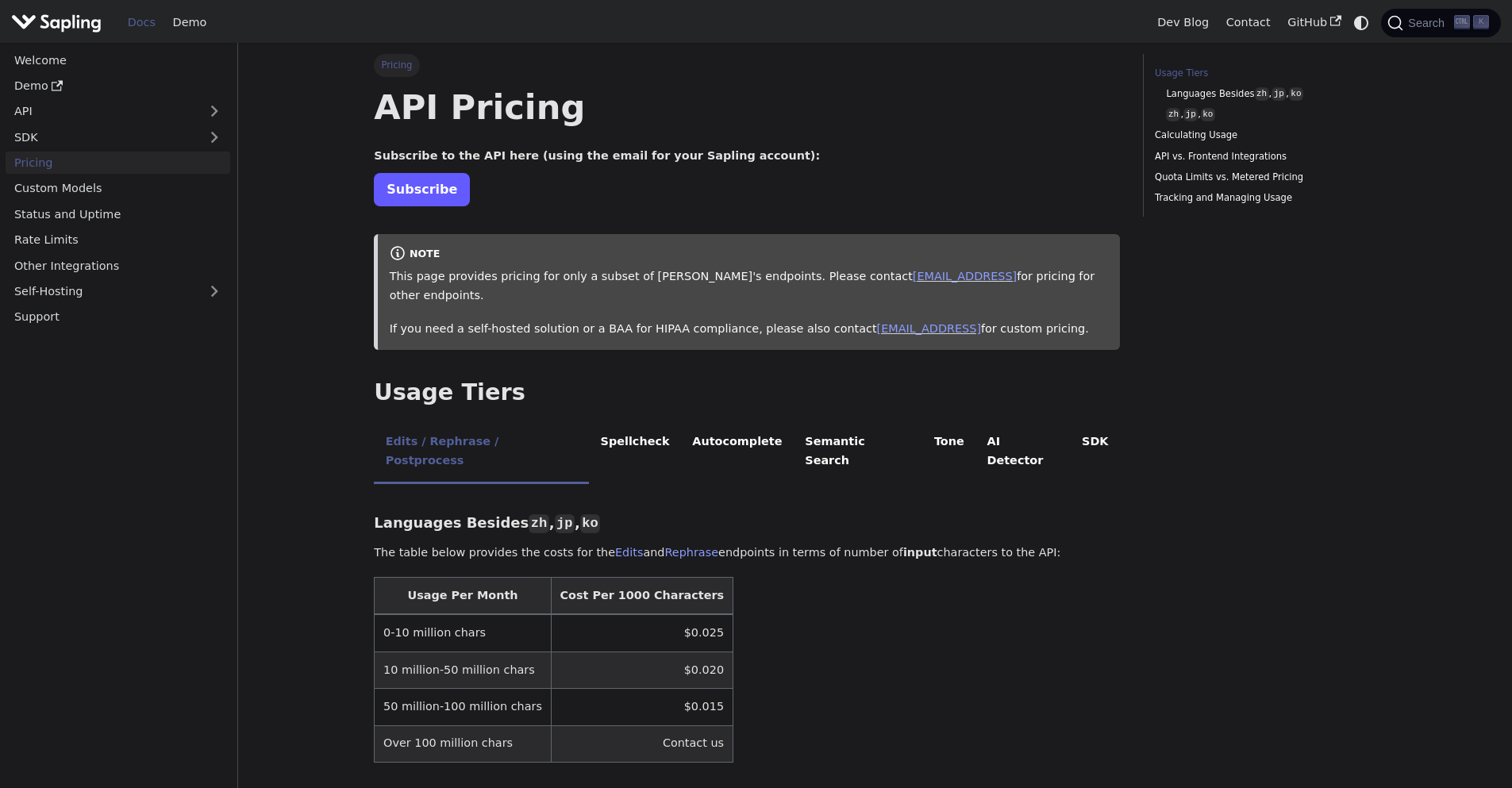
click at [404, 187] on link "Subscribe" at bounding box center [421, 189] width 96 height 33
